Goal: Task Accomplishment & Management: Manage account settings

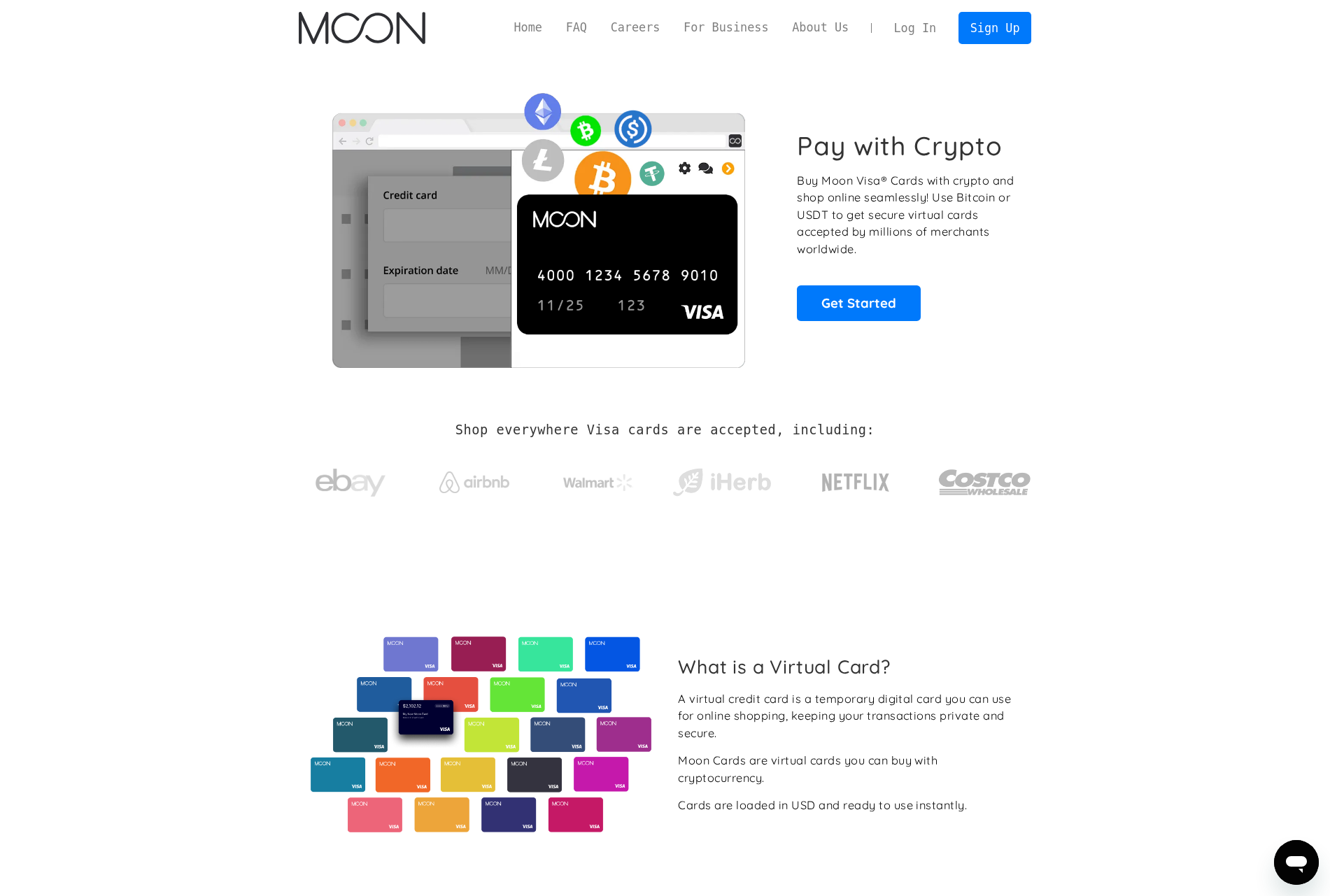
click at [920, 30] on link "Log In" at bounding box center [915, 28] width 66 height 31
